Goal: Task Accomplishment & Management: Use online tool/utility

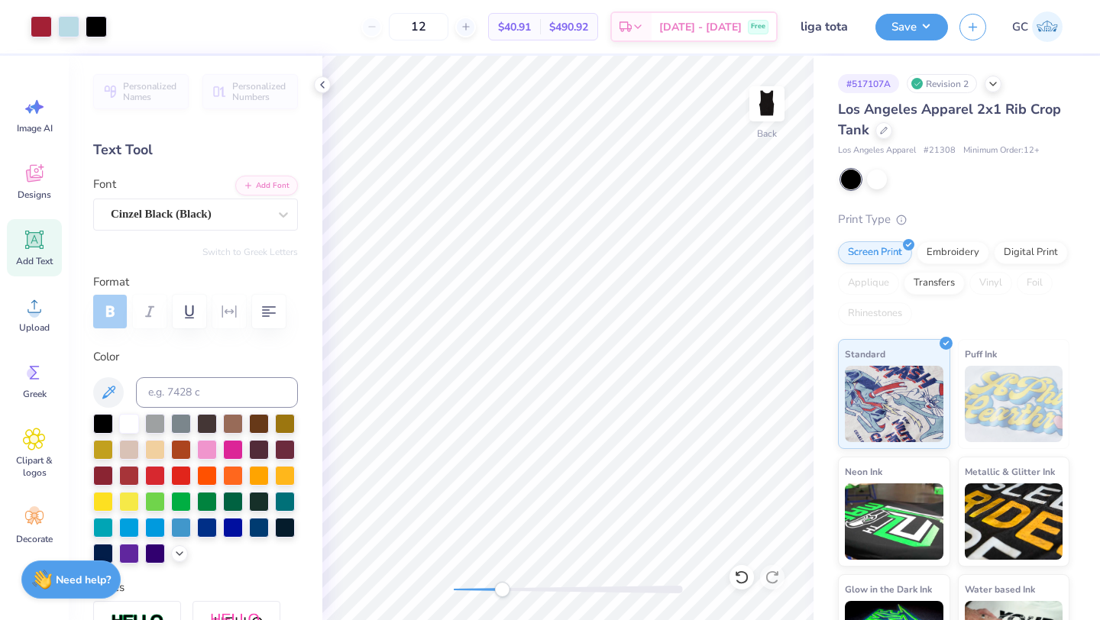
scroll to position [328, 0]
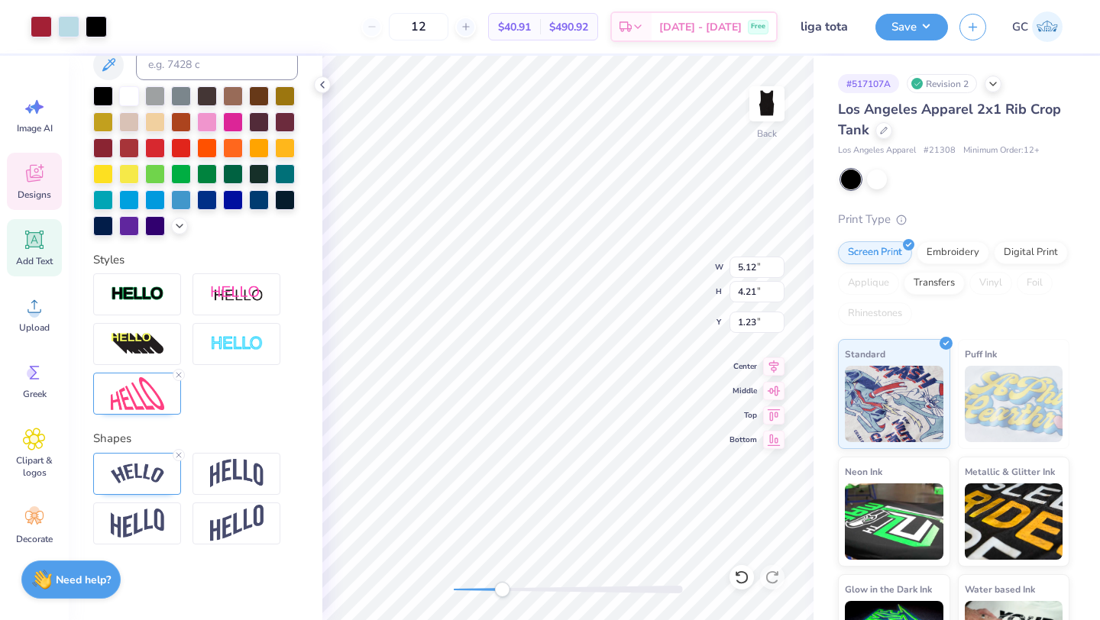
click at [580, 45] on div "12 $40.91 Per Item $490.92 Total Est. Delivery [DATE] - [DATE] Free" at bounding box center [447, 26] width 659 height 53
click at [901, 26] on button "Save" at bounding box center [911, 24] width 73 height 27
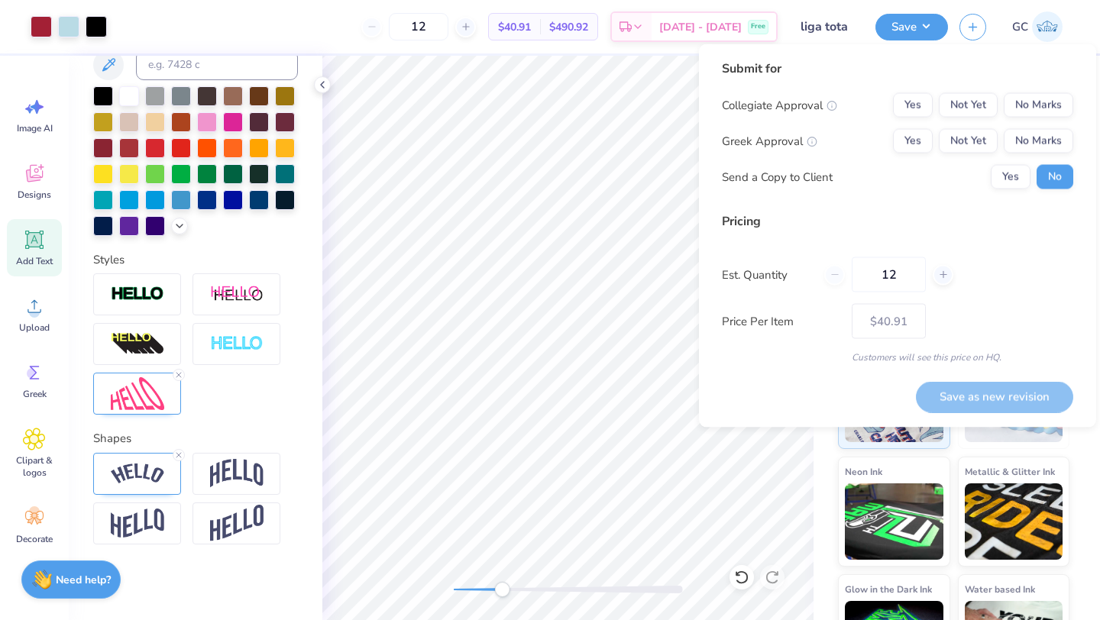
click at [1038, 120] on div "Collegiate Approval Yes Not Yet No Marks Greek Approval Yes Not Yet No Marks Se…" at bounding box center [897, 141] width 351 height 96
click at [1038, 134] on button "No Marks" at bounding box center [1037, 141] width 69 height 24
click at [1038, 108] on button "No Marks" at bounding box center [1037, 105] width 69 height 24
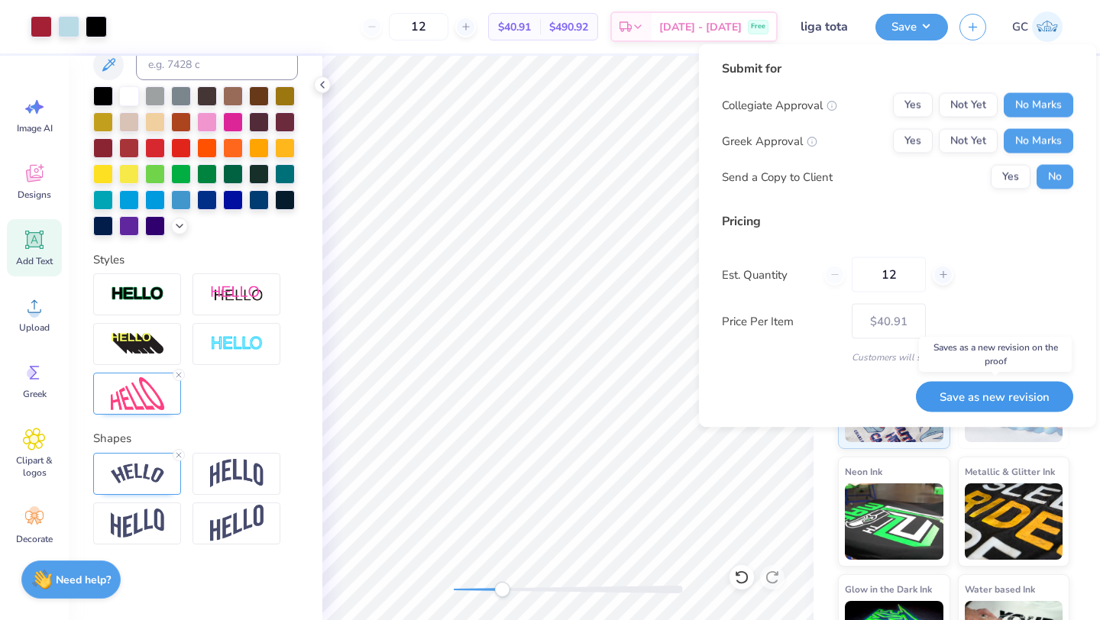
click at [1017, 394] on button "Save as new revision" at bounding box center [994, 396] width 157 height 31
type input "$40.91"
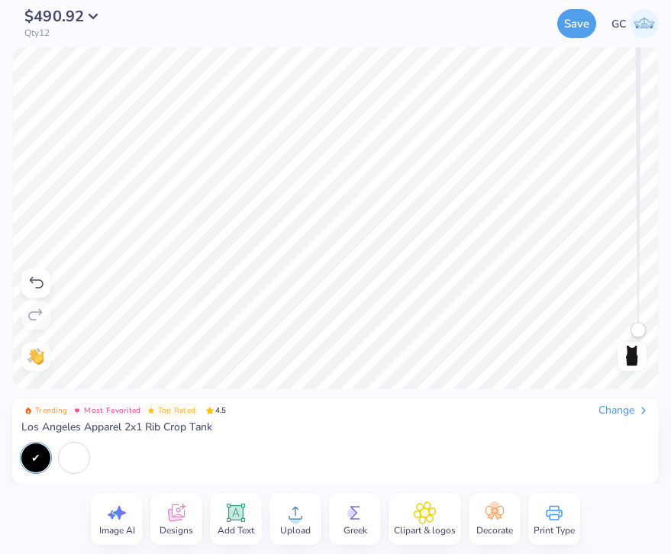
click at [29, 506] on div "Image AI Designs Add Text Upload Greek Clipart & logos Decorate Print Type" at bounding box center [335, 519] width 671 height 70
